Goal: Check status: Check status

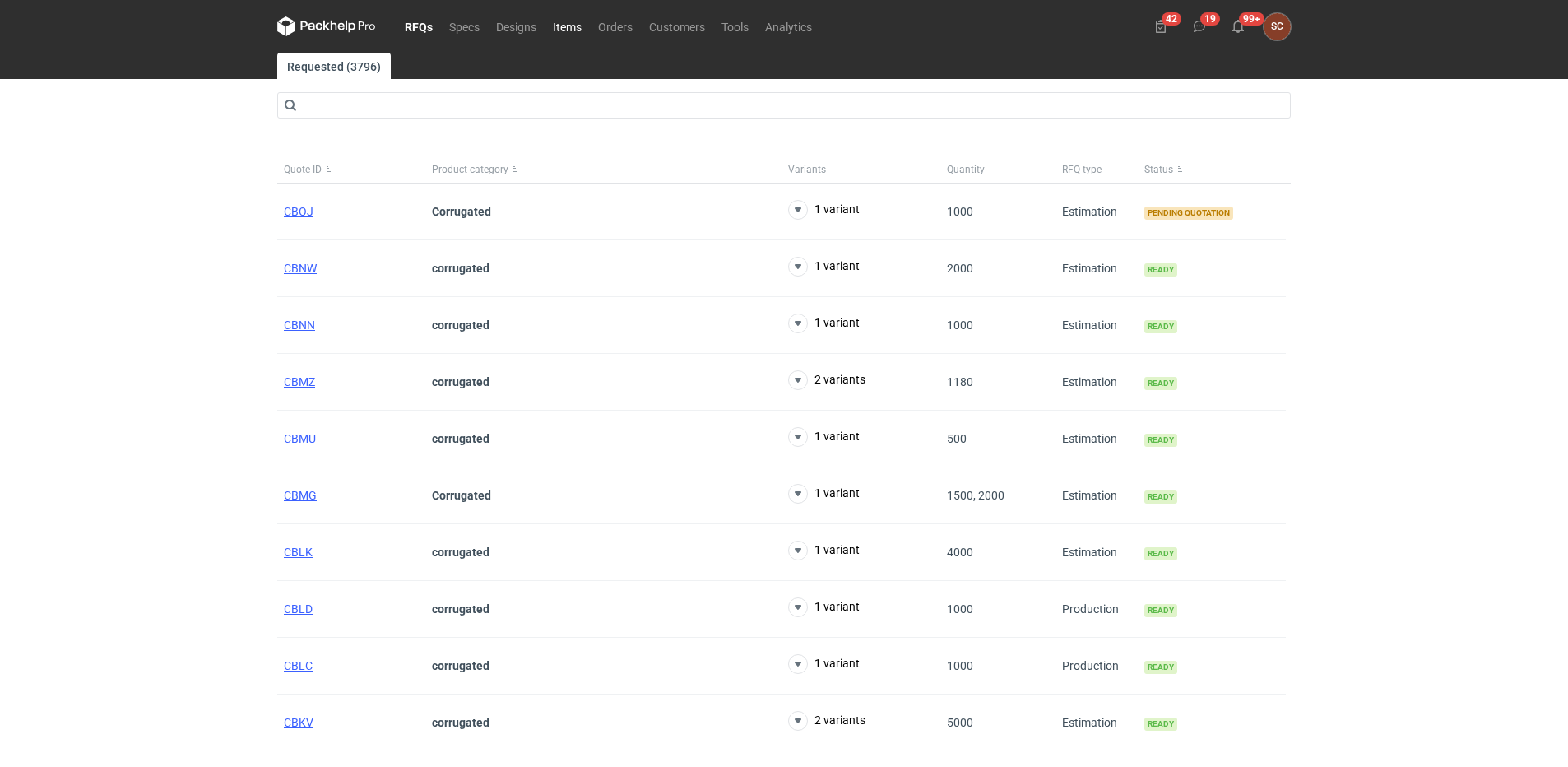
click at [586, 18] on link "Items" at bounding box center [567, 26] width 46 height 20
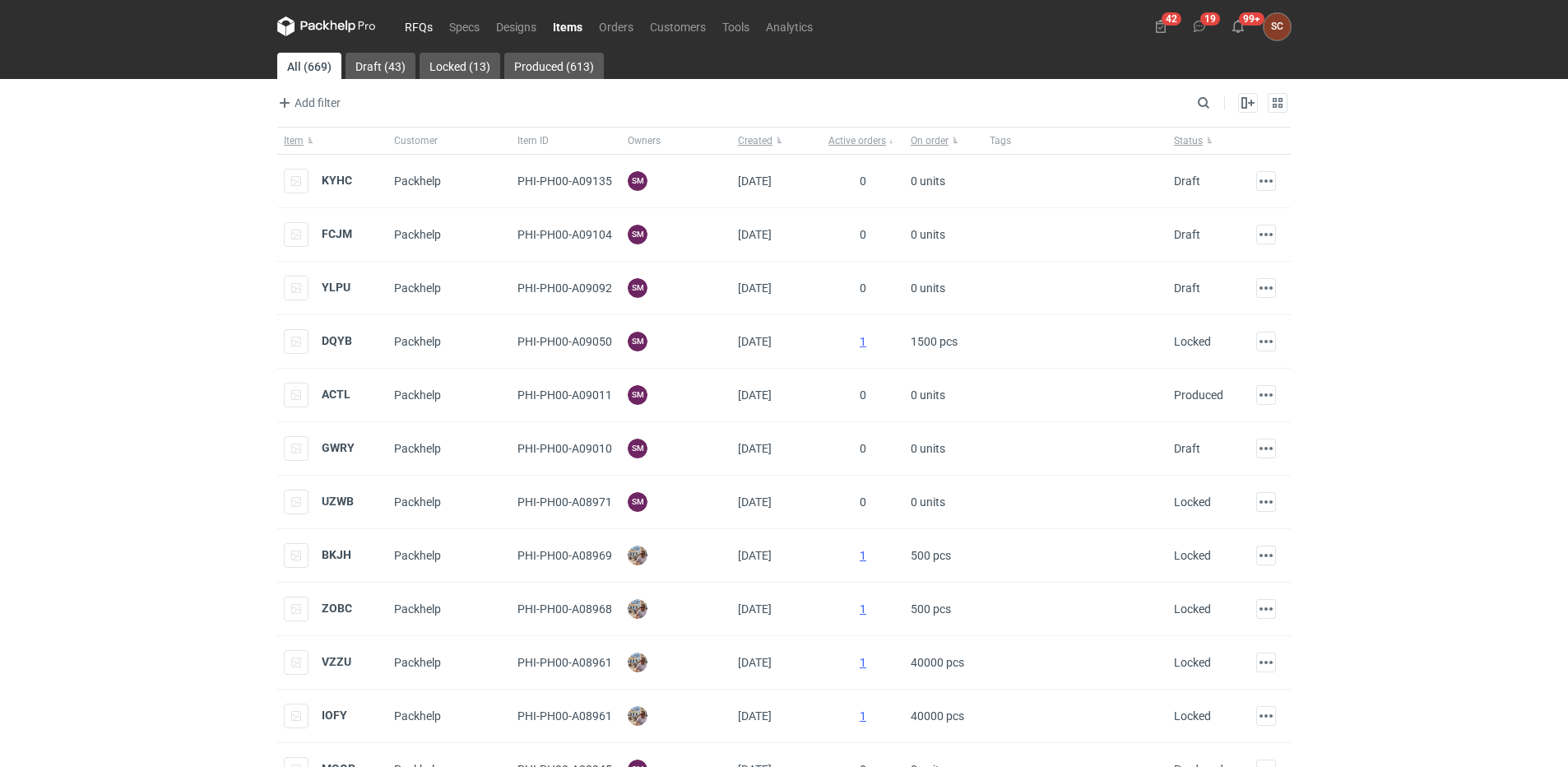
click at [412, 22] on link "RFQs" at bounding box center [419, 26] width 45 height 20
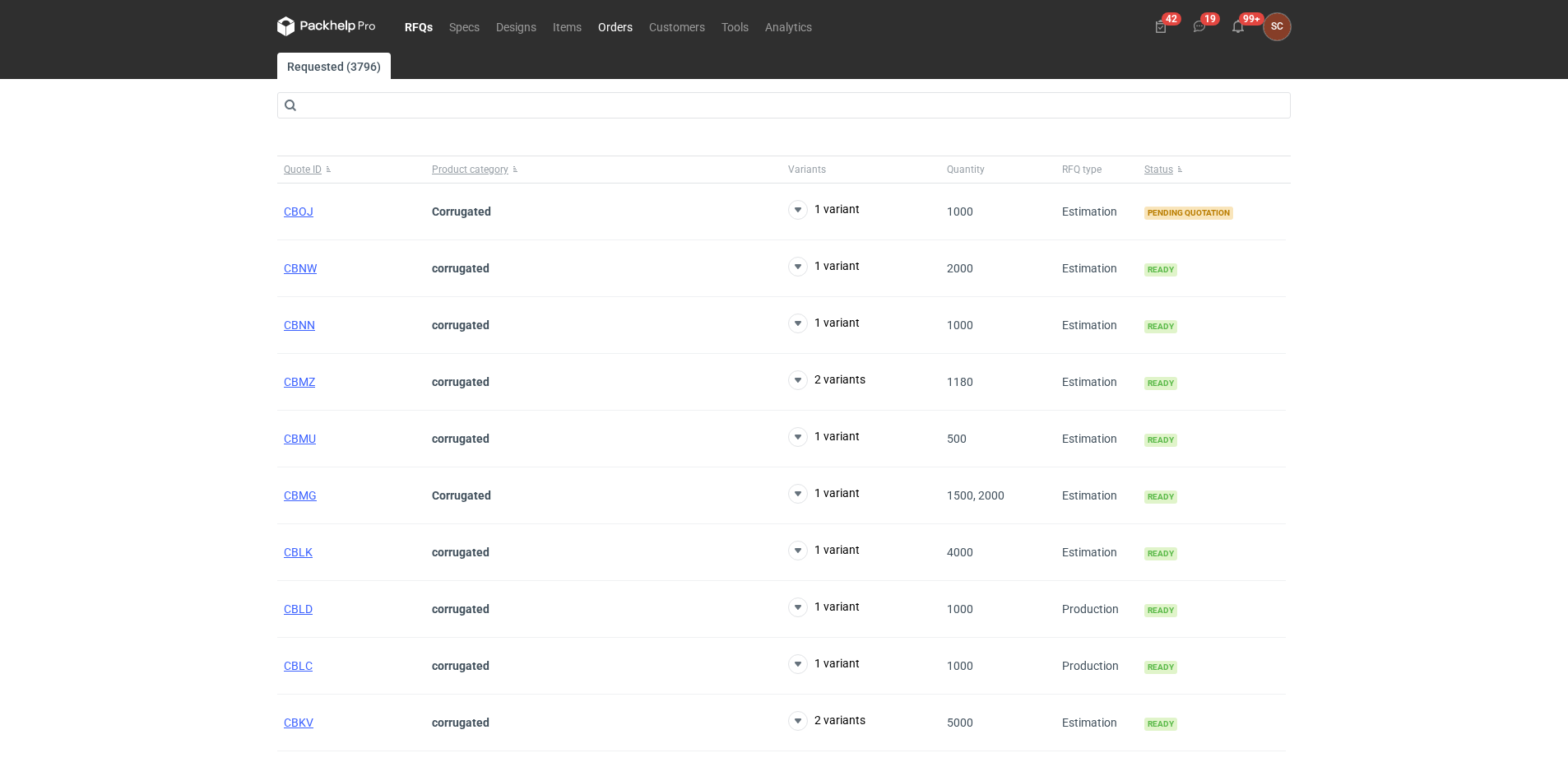
click at [622, 25] on link "Orders" at bounding box center [615, 26] width 51 height 20
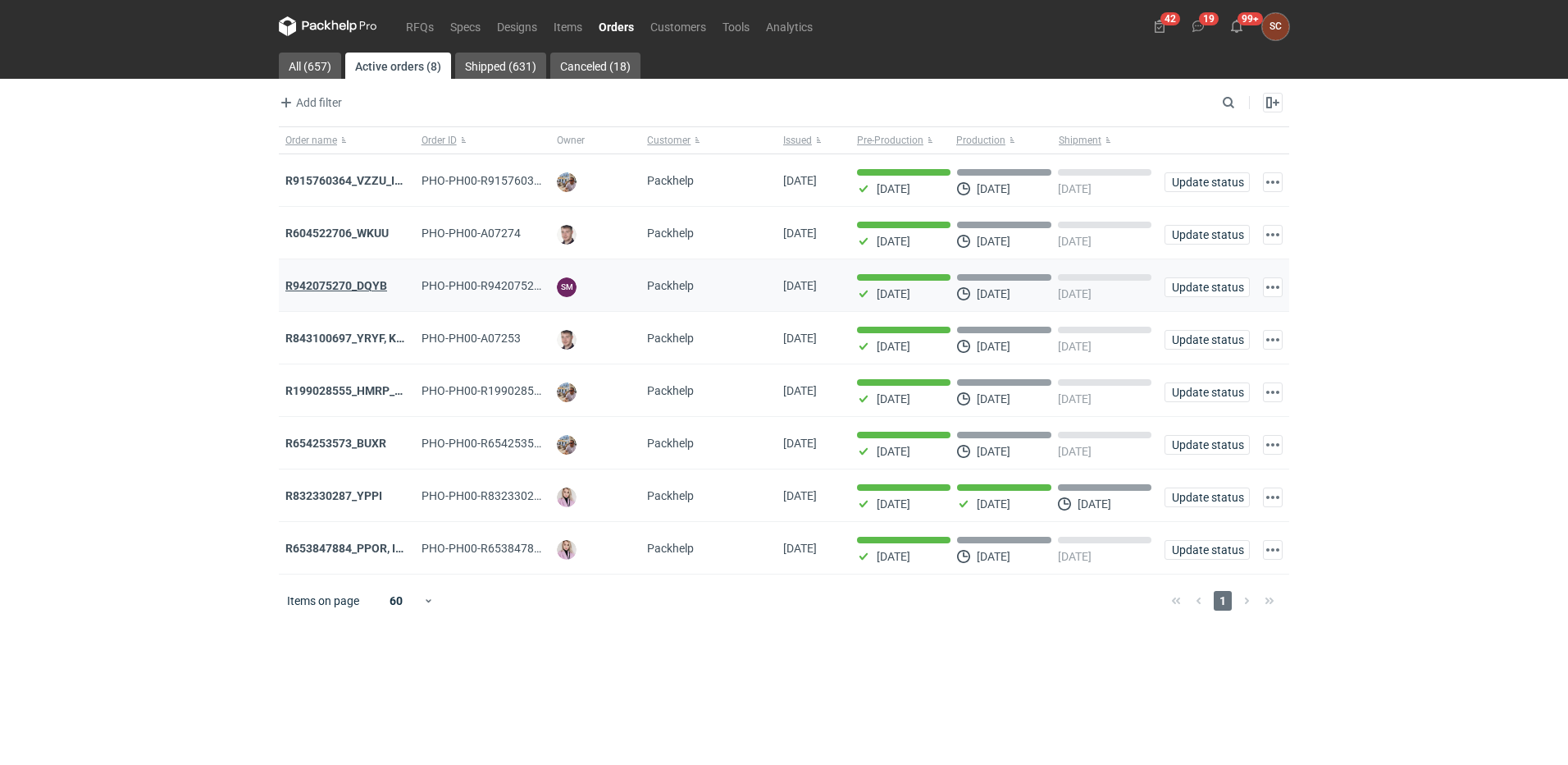
click at [358, 286] on strong "R942075270_DQYB" at bounding box center [336, 285] width 101 height 13
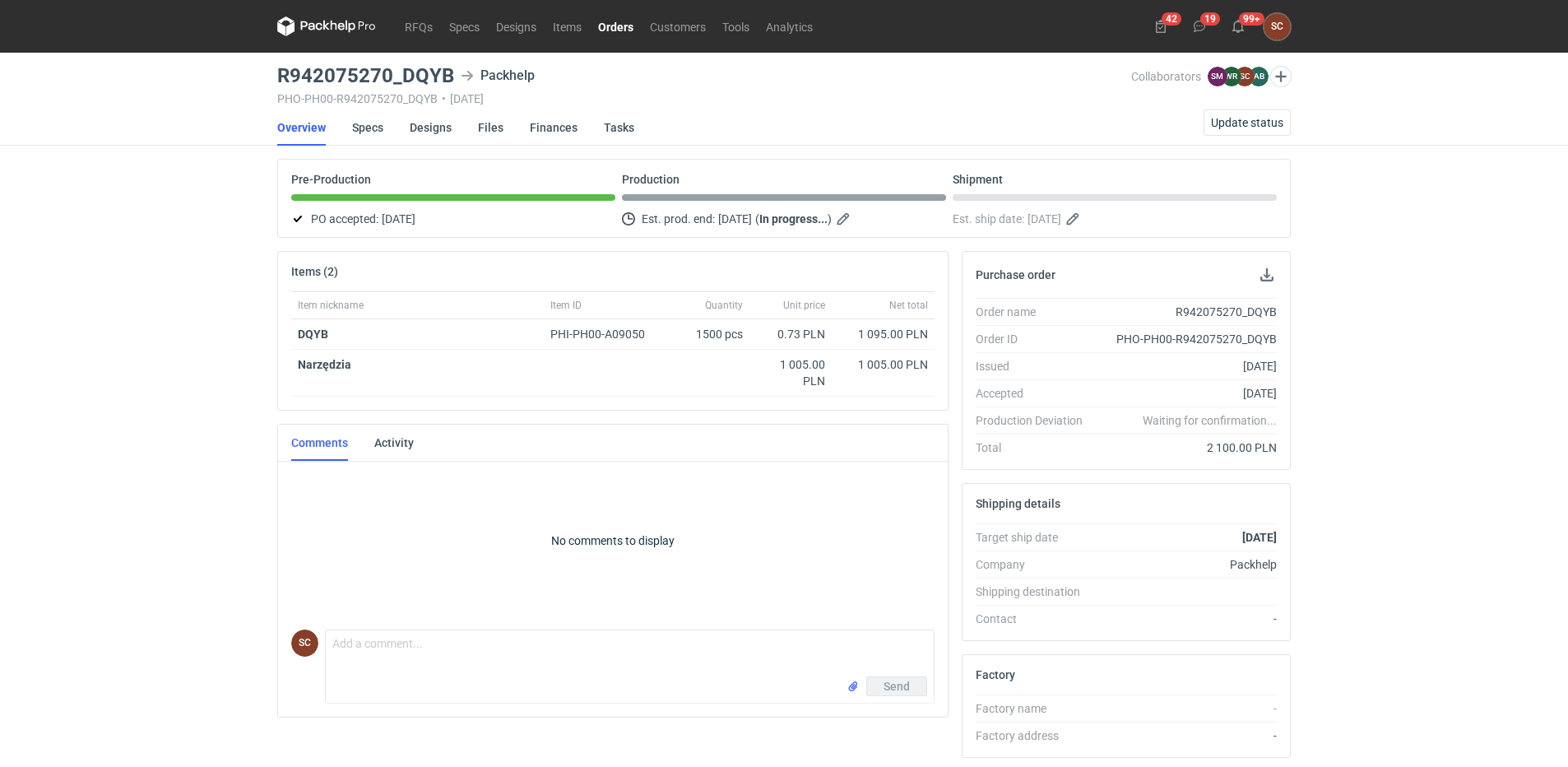
click at [1213, 310] on div "R942075270_DQYB" at bounding box center [1187, 312] width 181 height 16
copy div "R942075270_DQYB"
click at [1388, 271] on div "RFQs Specs Designs Items Orders Customers Tools Analytics 42 19 99+ SC [PERSON_…" at bounding box center [784, 383] width 1568 height 767
